Goal: Transaction & Acquisition: Book appointment/travel/reservation

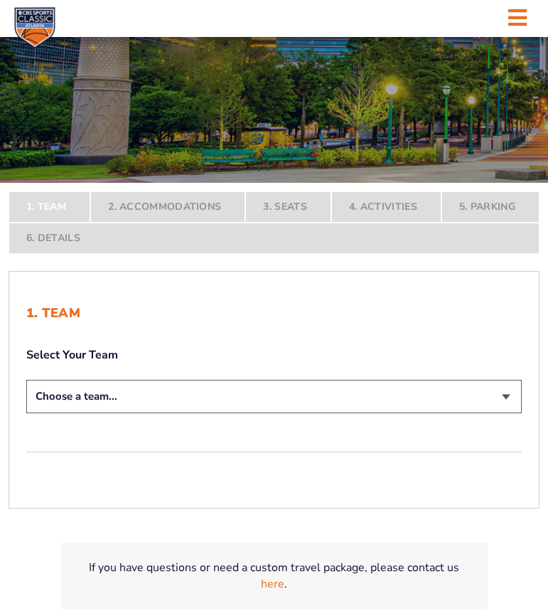
scroll to position [142, 0]
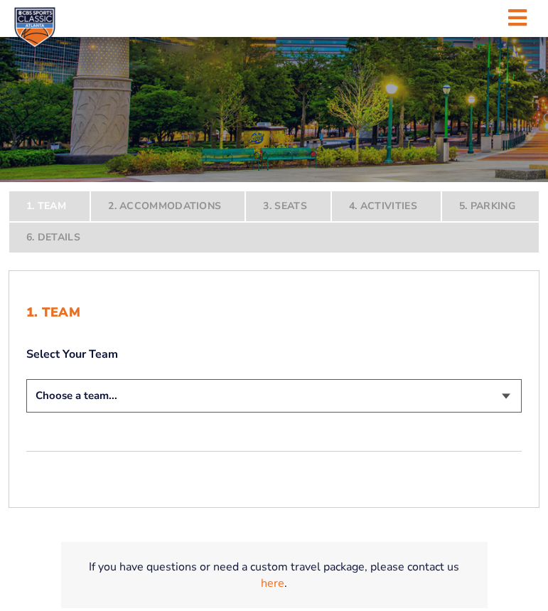
click at [188, 388] on select "Choose a team... Kentucky Wildcats Ohio State Buckeyes North Carolina Tar Heels…" at bounding box center [274, 395] width 496 height 33
select select "12956"
click at [26, 413] on select "Choose a team... Kentucky Wildcats Ohio State Buckeyes North Carolina Tar Heels…" at bounding box center [274, 395] width 496 height 33
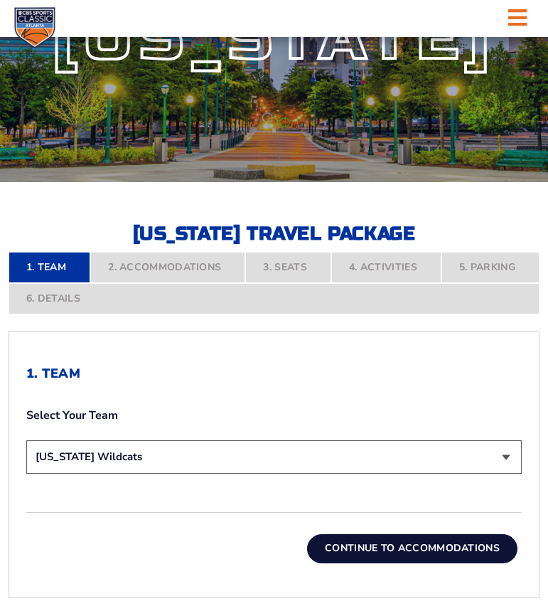
click at [348, 543] on button "Continue To Accommodations" at bounding box center [412, 548] width 211 height 28
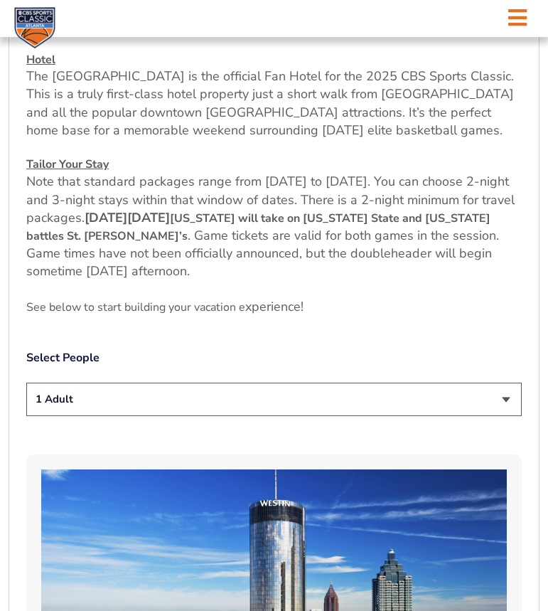
scroll to position [606, 0]
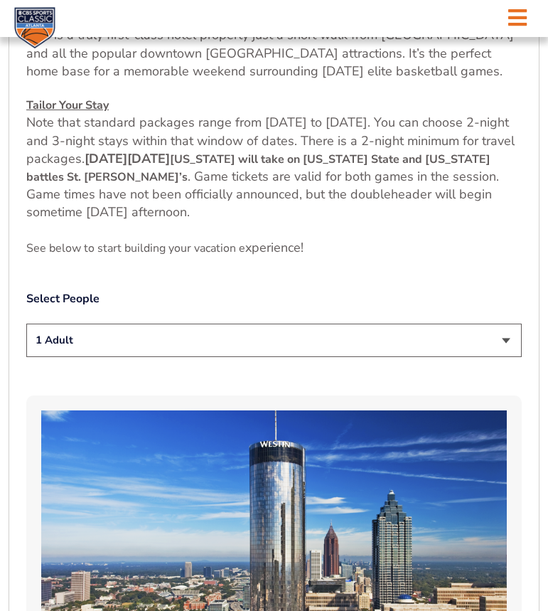
click at [249, 344] on select "1 Adult 2 Adults 3 Adults 4 Adults 2 Adults + 1 Child 2 Adults + 2 Children 2 A…" at bounding box center [274, 340] width 496 height 33
select select "2 Adults + 2 Children"
click at [26, 324] on select "1 Adult 2 Adults 3 Adults 4 Adults 2 Adults + 1 Child 2 Adults + 2 Children 2 A…" at bounding box center [274, 340] width 496 height 33
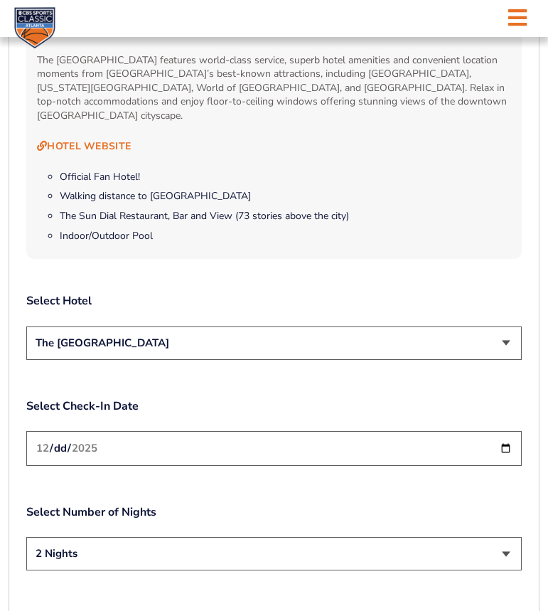
scroll to position [1459, 0]
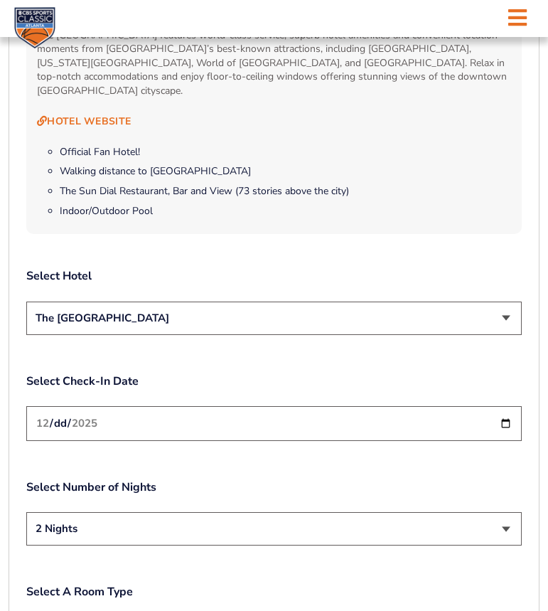
click at [184, 309] on select "The [GEOGRAPHIC_DATA]" at bounding box center [274, 318] width 496 height 33
click at [206, 440] on div "2. Accommodations We look forward to seeing you in Atlanta for the 2025 CBS Spo…" at bounding box center [274, 28] width 496 height 1959
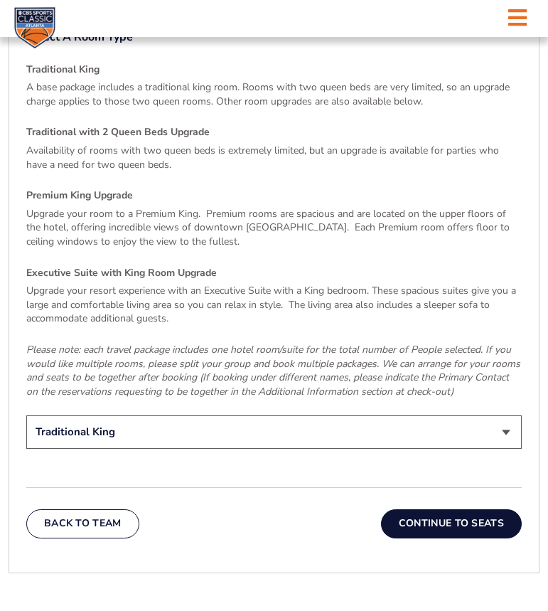
scroll to position [2028, 0]
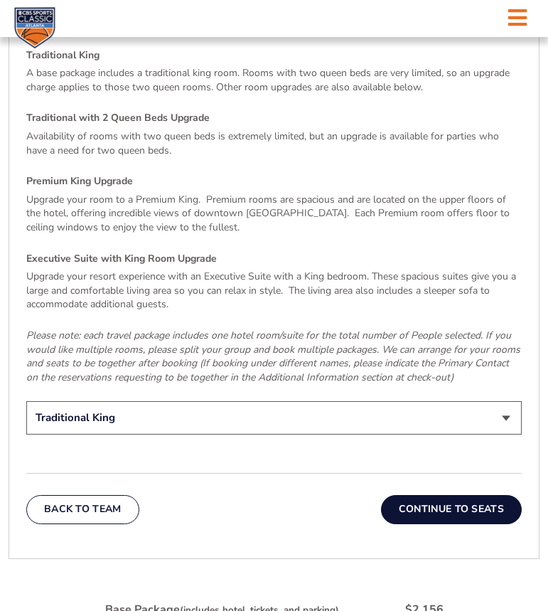
click at [194, 406] on select "Traditional King Traditional with 2 Queen Beds Upgrade (+$45 per night) Premium…" at bounding box center [274, 417] width 496 height 33
select select "Traditional with 2 Queen Beds Upgrade"
click at [26, 401] on select "Traditional King Traditional with 2 Queen Beds Upgrade (+$45 per night) Premium…" at bounding box center [274, 417] width 496 height 33
click at [432, 499] on button "Continue To Seats" at bounding box center [451, 509] width 141 height 28
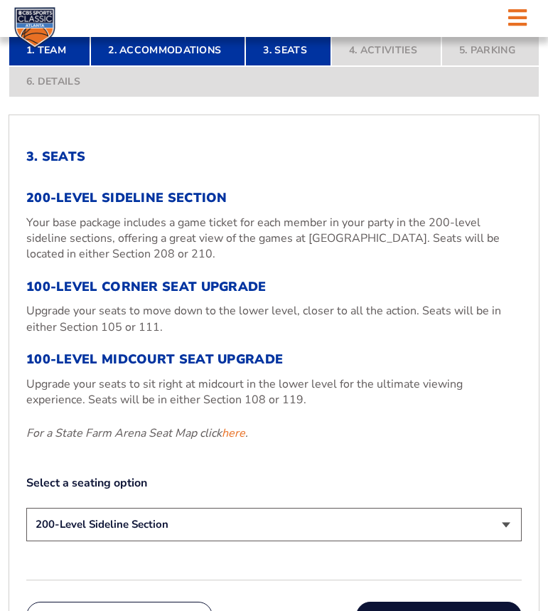
scroll to position [393, 0]
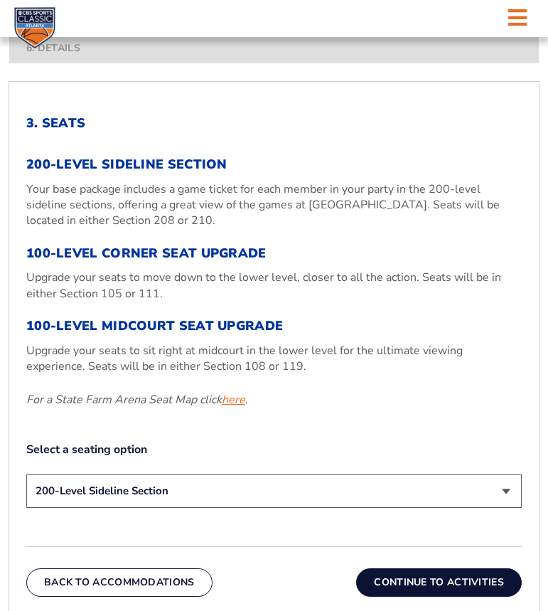
click at [243, 402] on link "here" at bounding box center [233, 400] width 23 height 16
click at [237, 486] on select "200-Level Sideline Section 100-Level Corner Seat Upgrade (+$120 per person) 100…" at bounding box center [274, 490] width 496 height 33
click at [241, 400] on link "here" at bounding box center [233, 400] width 23 height 16
click at [203, 489] on select "200-Level Sideline Section 100-Level Corner Seat Upgrade (+$120 per person) 100…" at bounding box center [274, 490] width 496 height 33
select select "100-Level Corner Seat Upgrade"
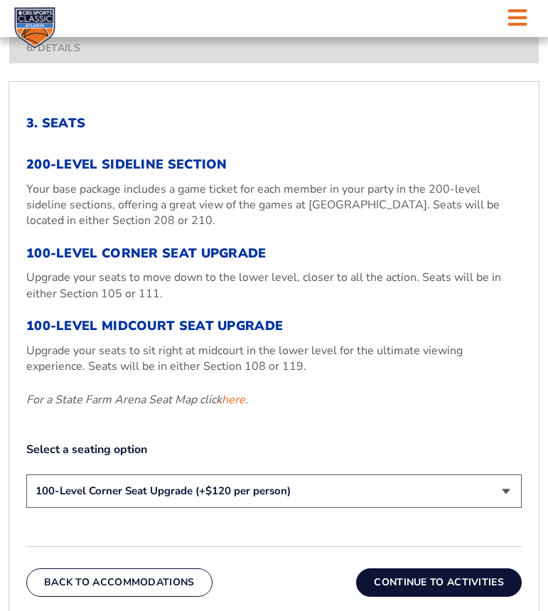
click at [26, 474] on select "200-Level Sideline Section 100-Level Corner Seat Upgrade (+$120 per person) 100…" at bounding box center [274, 490] width 496 height 33
click at [428, 582] on button "Continue To Activities" at bounding box center [439, 582] width 166 height 28
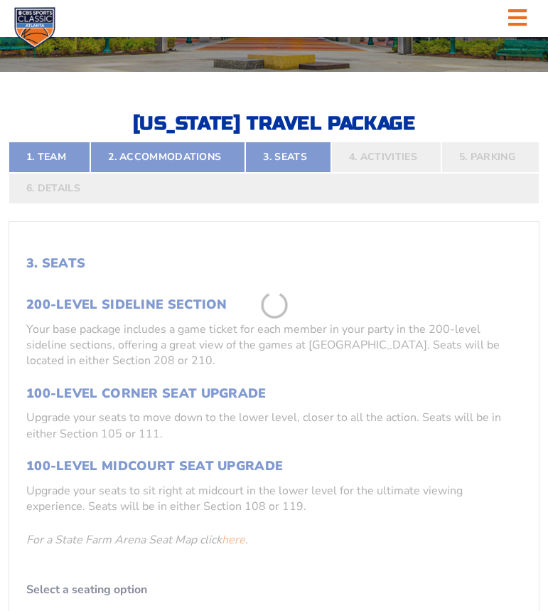
scroll to position [250, 0]
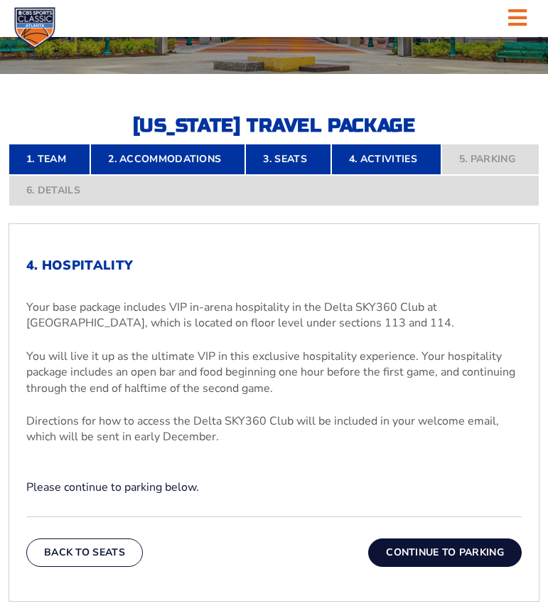
click at [449, 553] on button "Continue To Parking" at bounding box center [445, 552] width 154 height 28
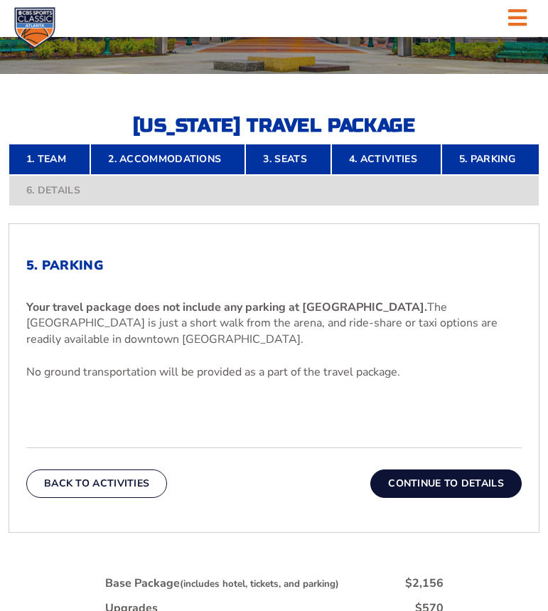
click at [465, 481] on button "Continue To Details" at bounding box center [446, 483] width 151 height 28
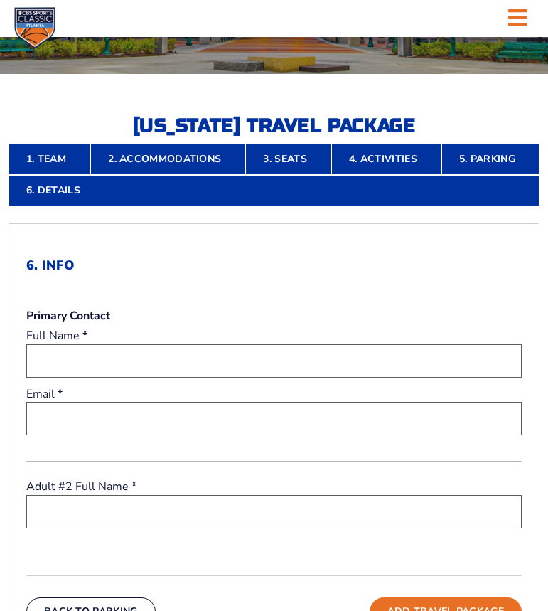
click at [191, 362] on input "text" at bounding box center [274, 360] width 496 height 33
type input "Jefferson Bonds"
type input "jeffb012003@gmail.com"
click at [147, 513] on input "text" at bounding box center [274, 511] width 496 height 33
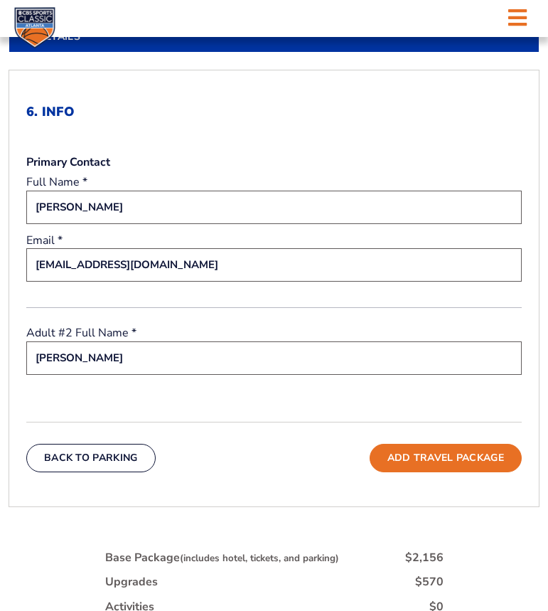
scroll to position [464, 0]
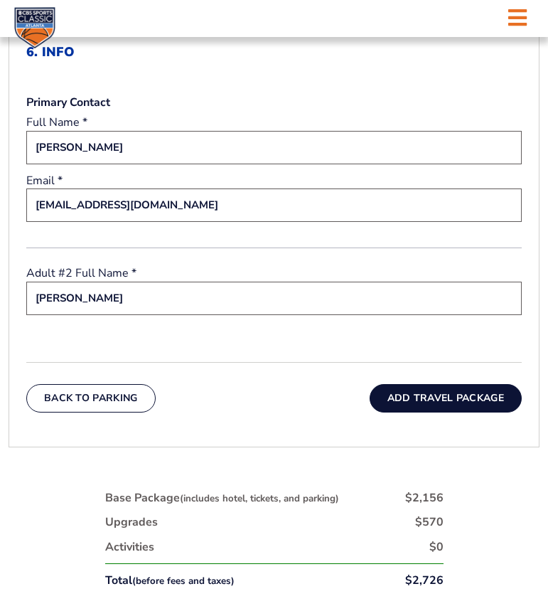
type input "Sara Bonds"
click at [415, 400] on button "Add Travel Package" at bounding box center [446, 398] width 152 height 28
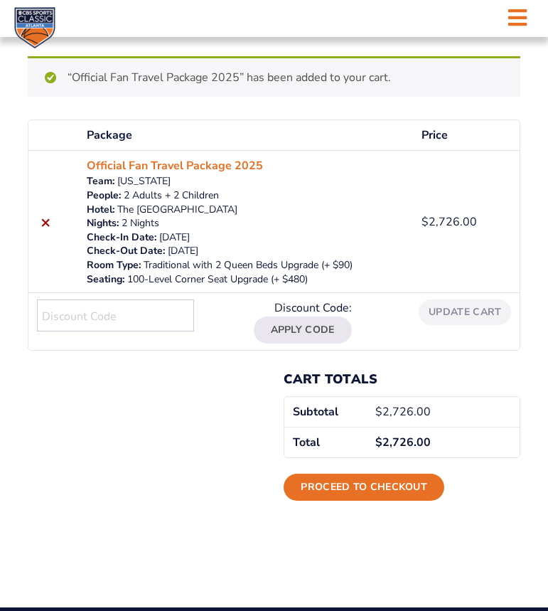
scroll to position [142, 0]
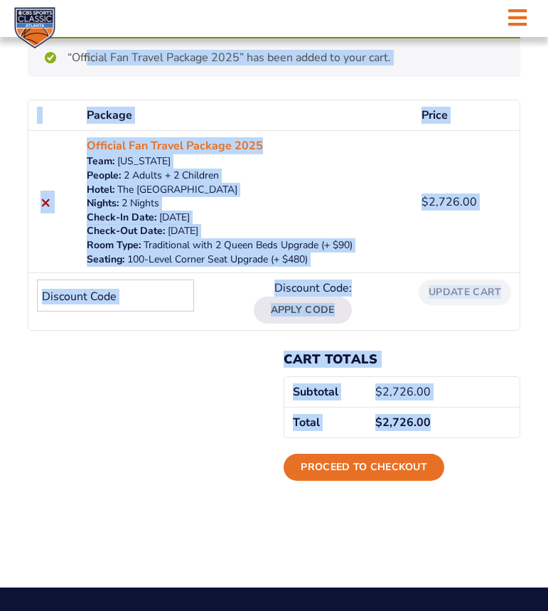
drag, startPoint x: 430, startPoint y: 424, endPoint x: 70, endPoint y: 62, distance: 511.0
click at [70, 62] on div "“Official Fan Travel Package 2025” has been added to your cart. Continue shoppi…" at bounding box center [275, 269] width 494 height 466
copy div "Official Fan Travel Package 2025” has been added to your cart. Continue shoppin…"
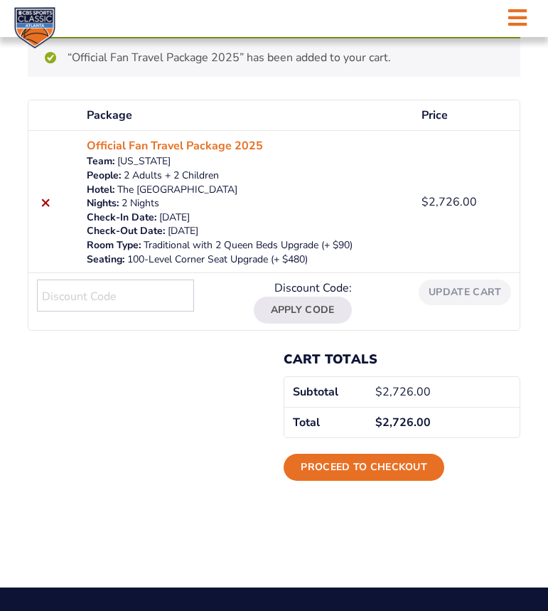
click at [208, 545] on body "Ticket Info News FAQ More Yearly Results Contact Travel Packages Travel Package…" at bounding box center [274, 335] width 548 height 886
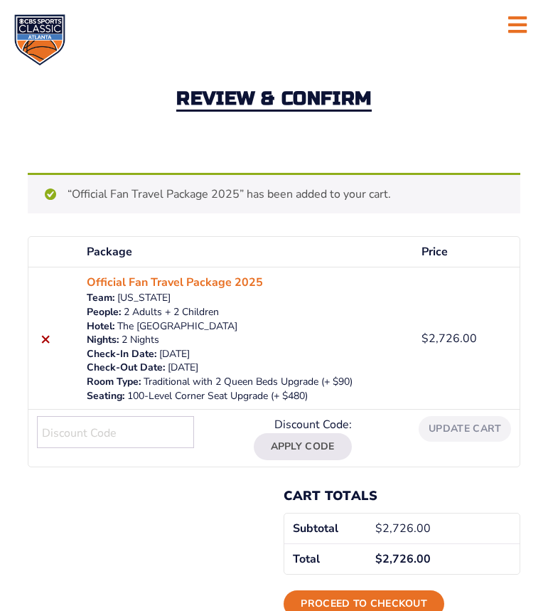
scroll to position [0, 0]
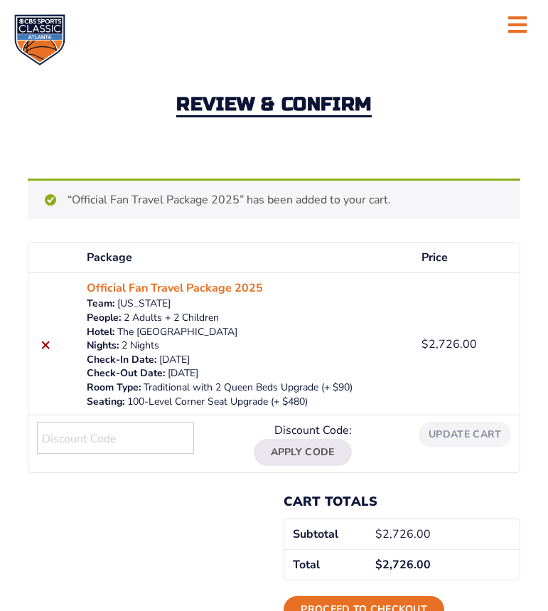
click at [277, 26] on nav at bounding box center [274, 25] width 548 height 51
click at [216, 59] on div "Review & Confirm" at bounding box center [274, 106] width 548 height 144
